Goal: Task Accomplishment & Management: Use online tool/utility

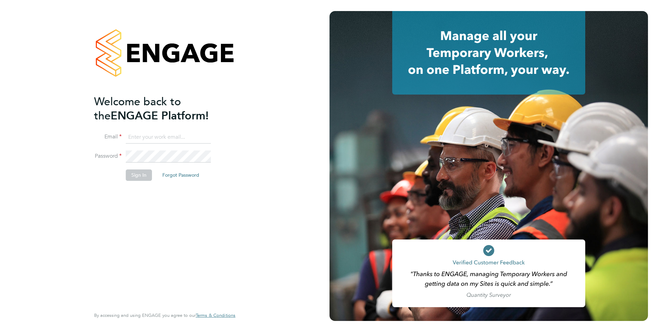
type input "[PERSON_NAME][EMAIL_ADDRESS][PERSON_NAME][DOMAIN_NAME]"
click at [142, 178] on button "Sign In" at bounding box center [139, 174] width 26 height 11
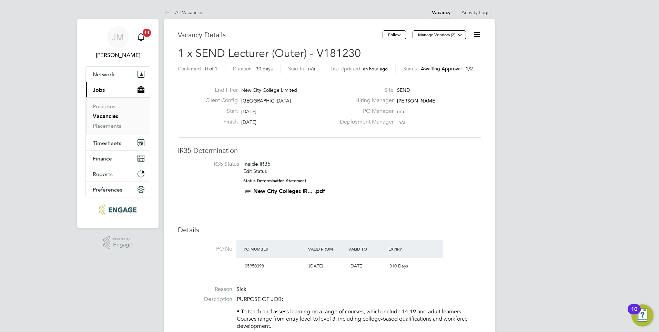
click at [441, 70] on span "Awaiting approval - 1/2" at bounding box center [447, 68] width 52 height 6
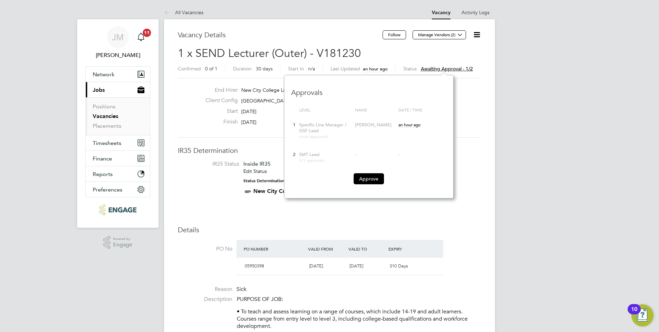
scroll to position [123, 169]
click at [367, 181] on button "Approve" at bounding box center [369, 178] width 30 height 11
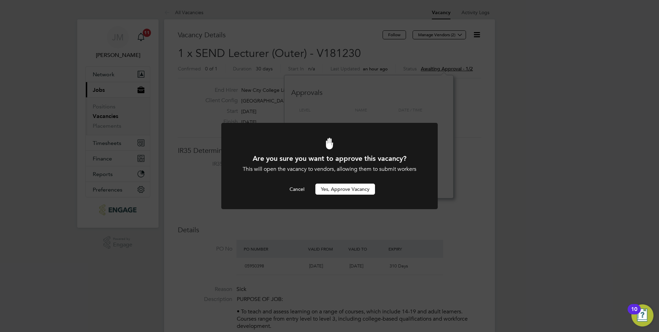
click at [356, 191] on button "Yes, Approve Vacancy" at bounding box center [345, 188] width 60 height 11
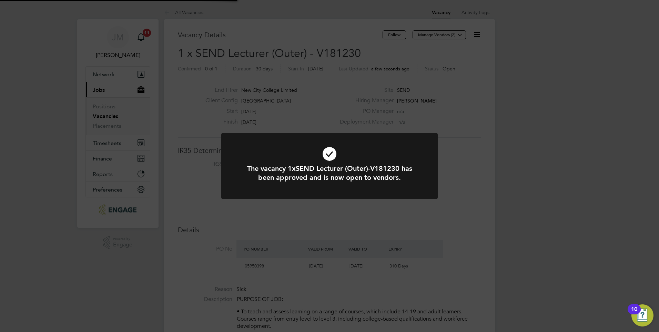
scroll to position [20, 48]
